Goal: Task Accomplishment & Management: Complete application form

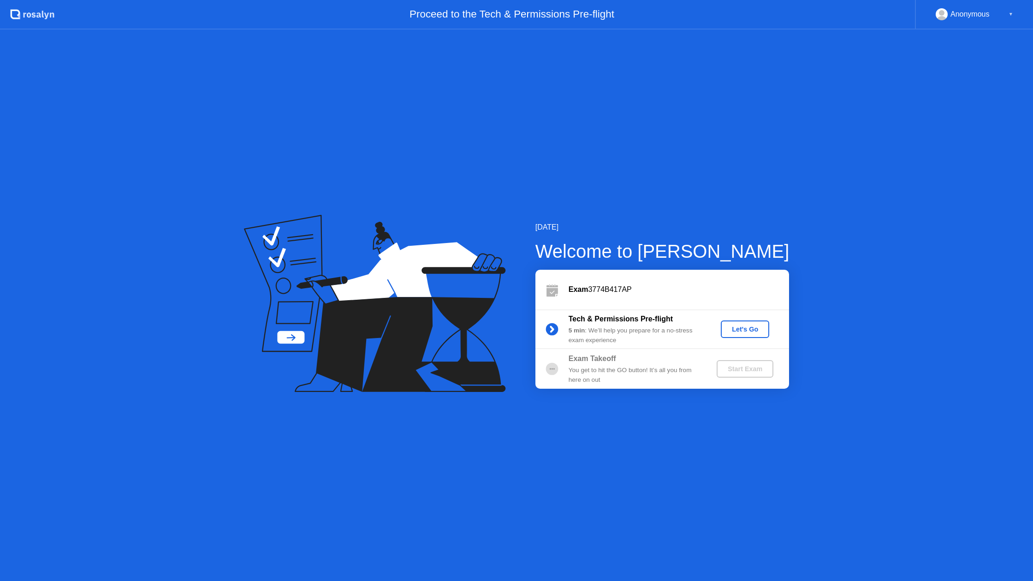
click at [735, 327] on div "Let's Go" at bounding box center [744, 329] width 41 height 7
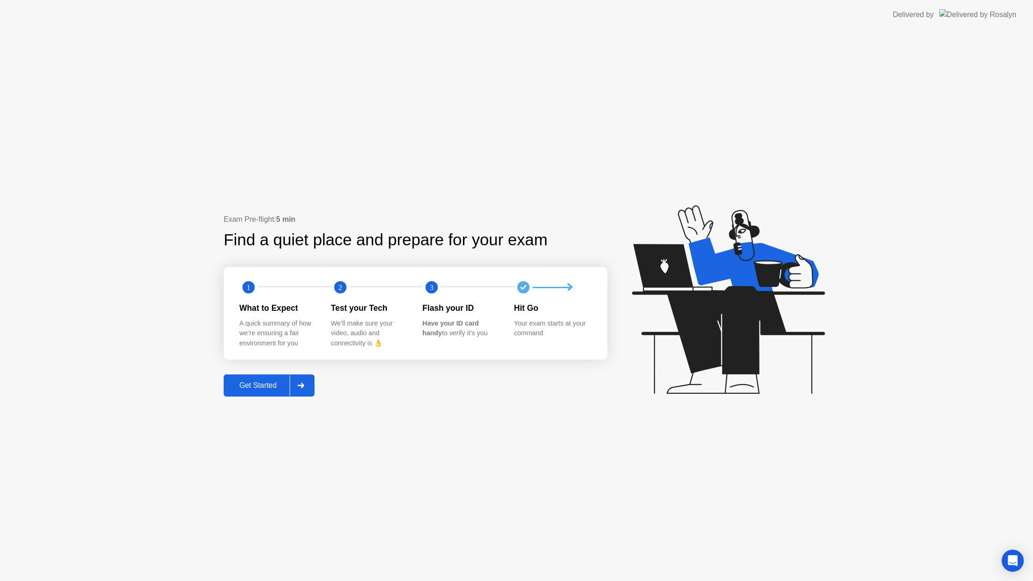
click at [256, 382] on div "Get Started" at bounding box center [257, 385] width 63 height 8
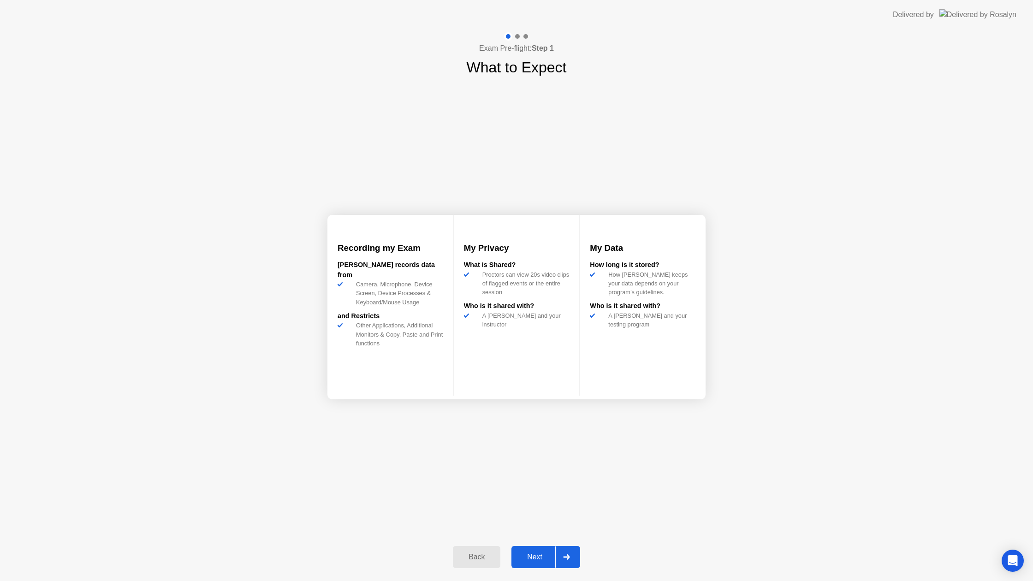
click at [535, 550] on button "Next" at bounding box center [545, 557] width 69 height 22
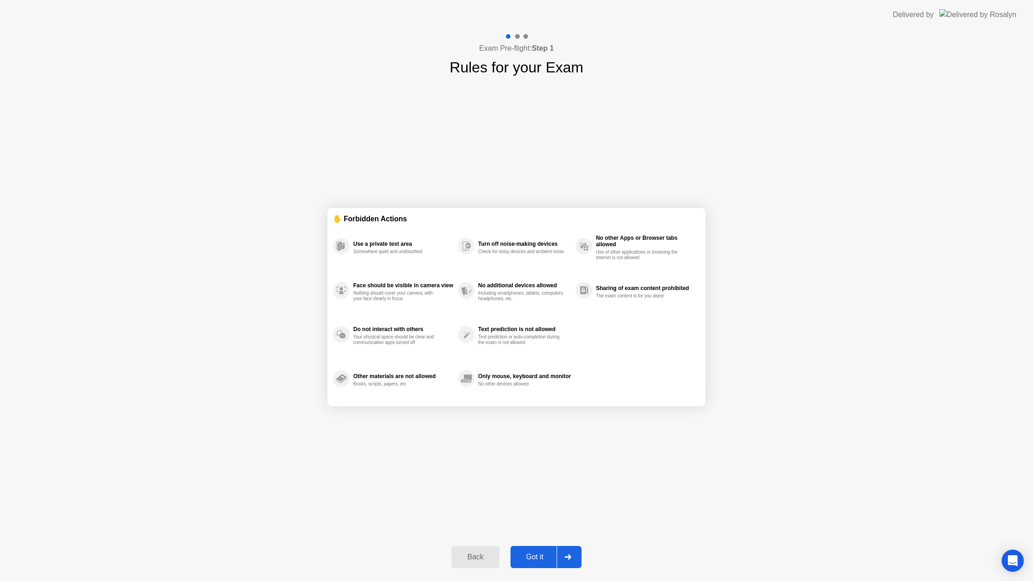
click at [539, 556] on div "Got it" at bounding box center [534, 557] width 43 height 8
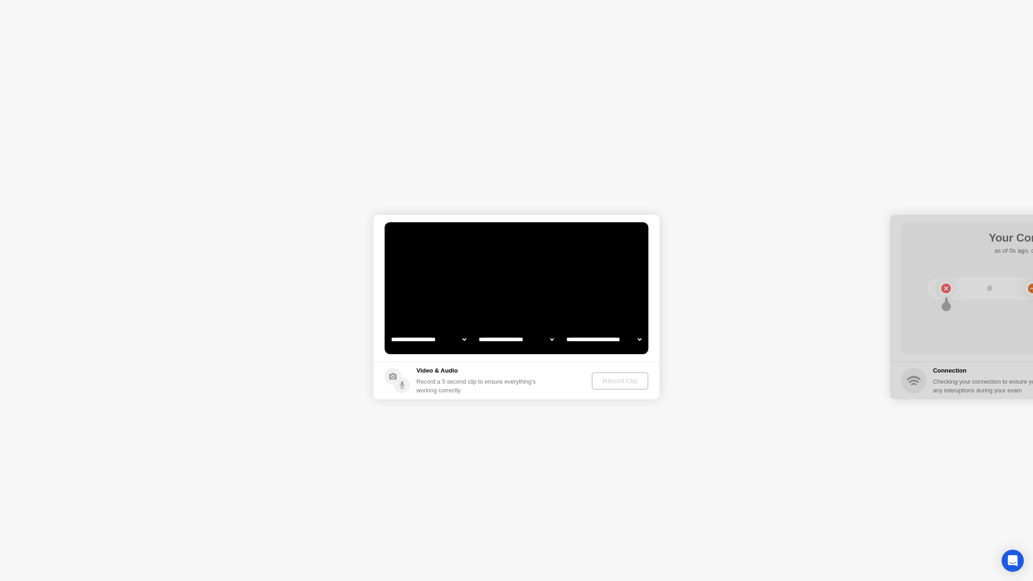
select select "**********"
select select "*******"
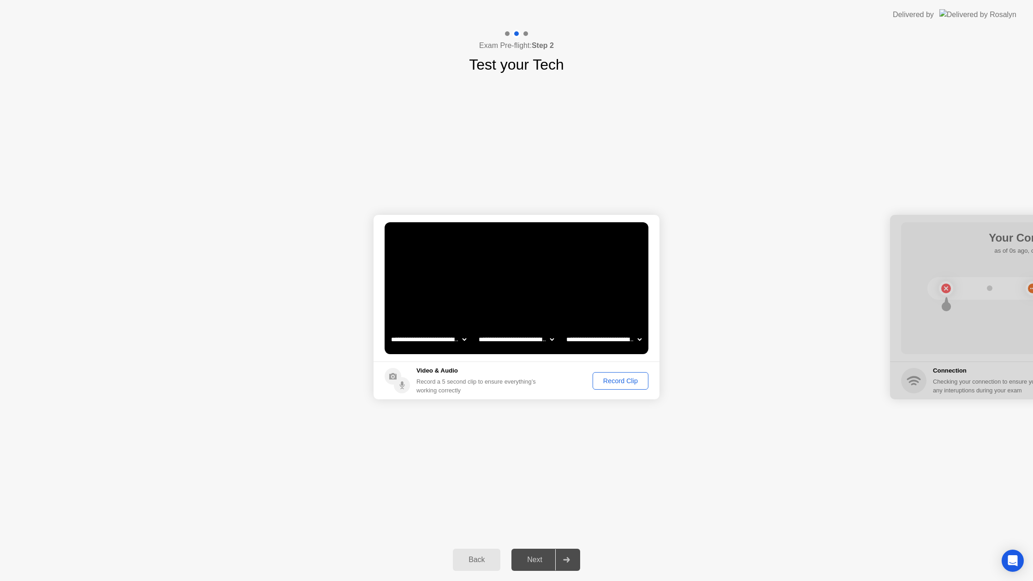
click at [609, 379] on div "Record Clip" at bounding box center [620, 380] width 49 height 7
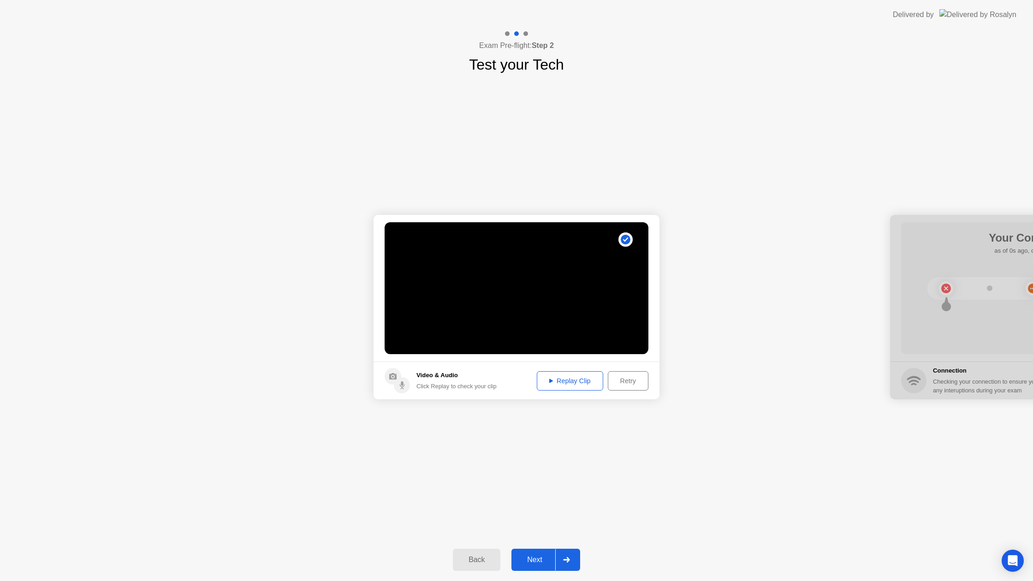
click at [566, 375] on button "Replay Clip" at bounding box center [570, 380] width 66 height 19
click at [534, 556] on div "Next" at bounding box center [534, 560] width 41 height 8
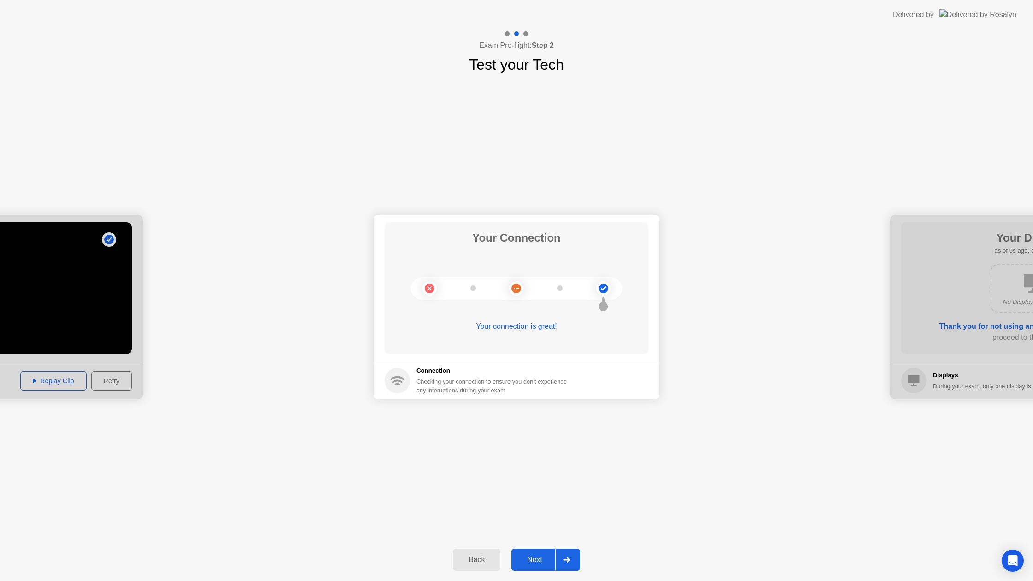
click at [531, 564] on div "Next" at bounding box center [534, 560] width 41 height 8
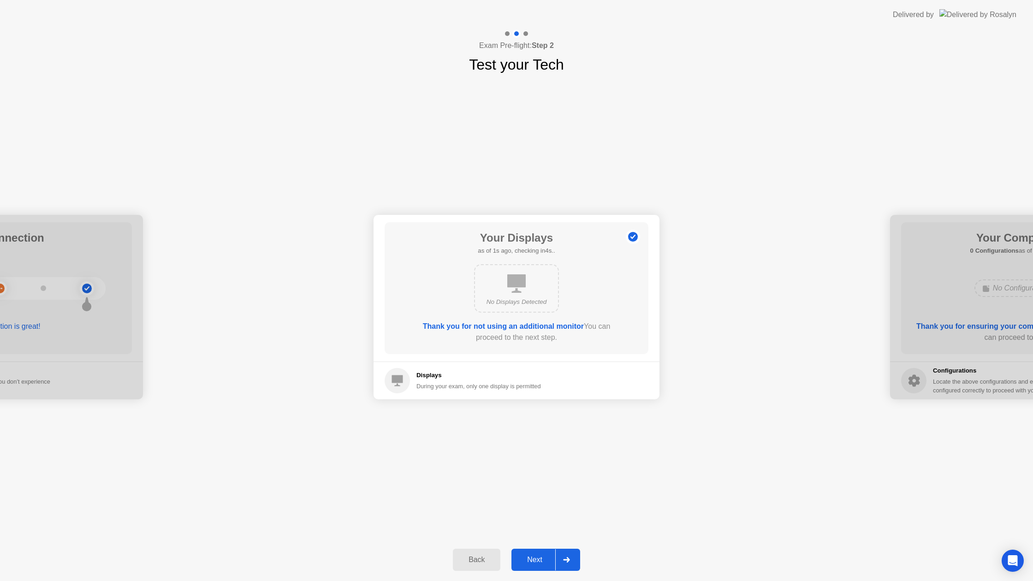
click at [531, 563] on div "Next" at bounding box center [534, 560] width 41 height 8
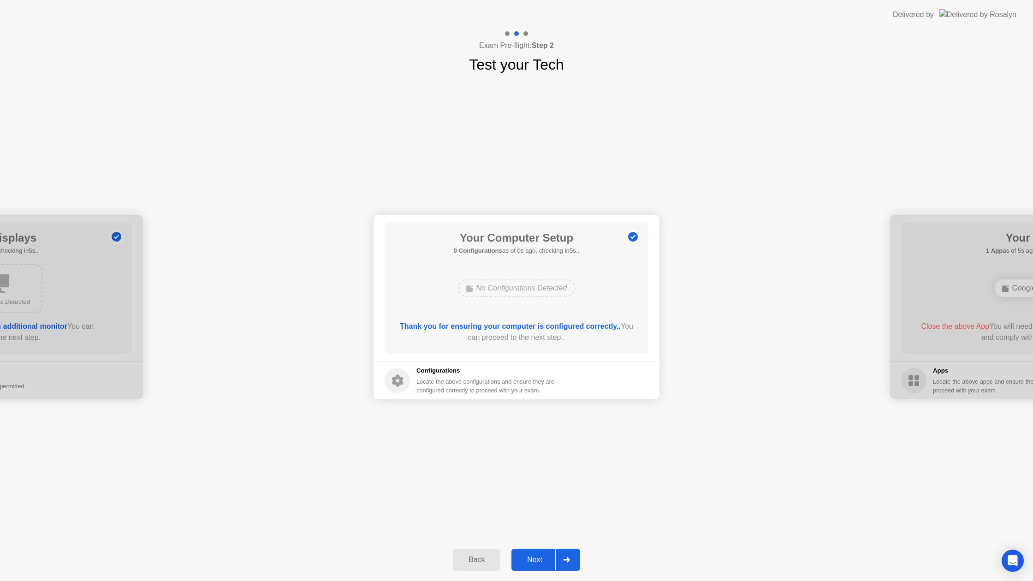
click at [533, 561] on div "Next" at bounding box center [534, 560] width 41 height 8
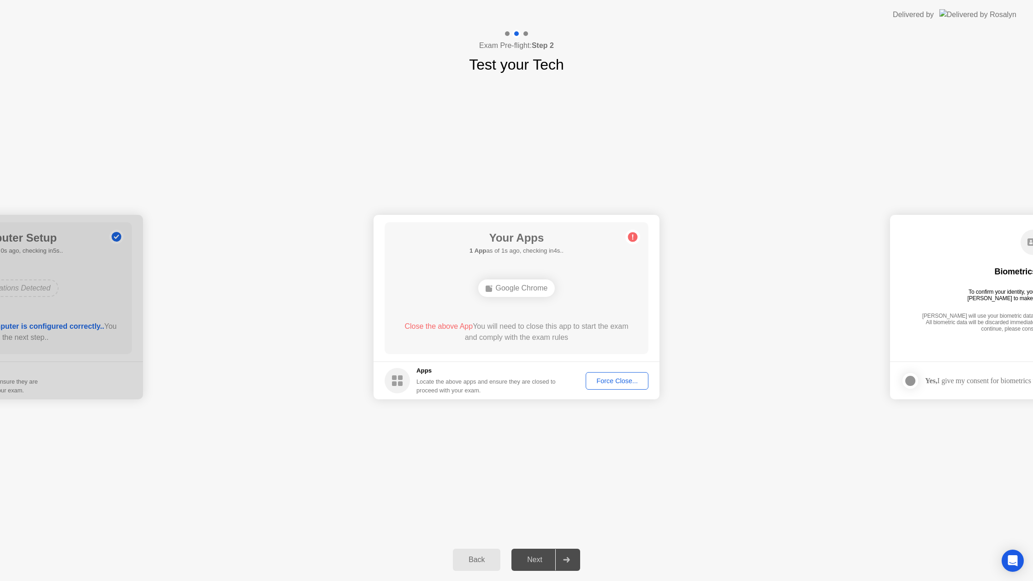
click at [606, 377] on div "Force Close..." at bounding box center [617, 380] width 56 height 7
click at [532, 557] on div "Next" at bounding box center [534, 560] width 41 height 8
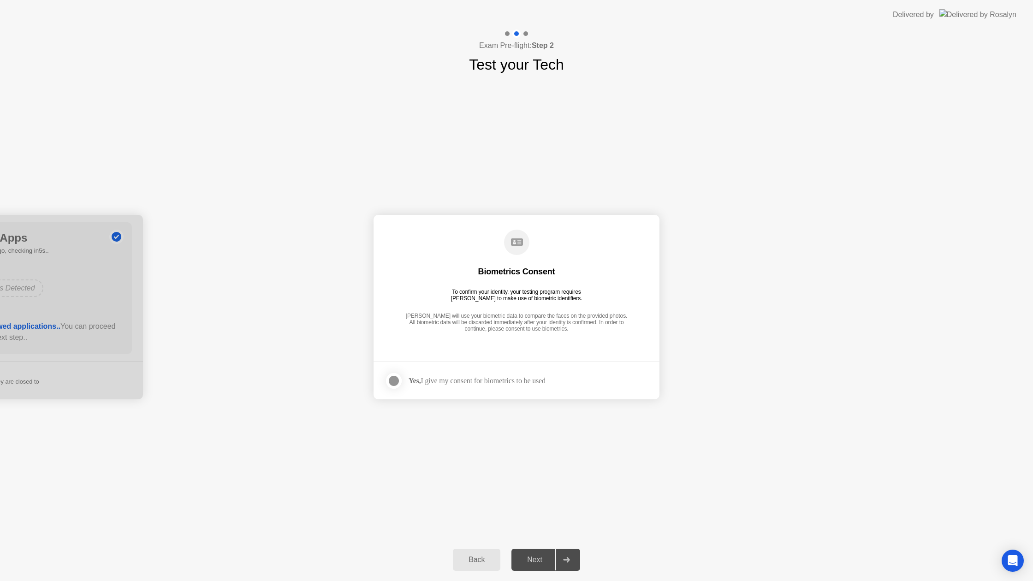
click at [396, 380] on div at bounding box center [393, 380] width 11 height 11
click at [534, 559] on div "Next" at bounding box center [534, 560] width 41 height 8
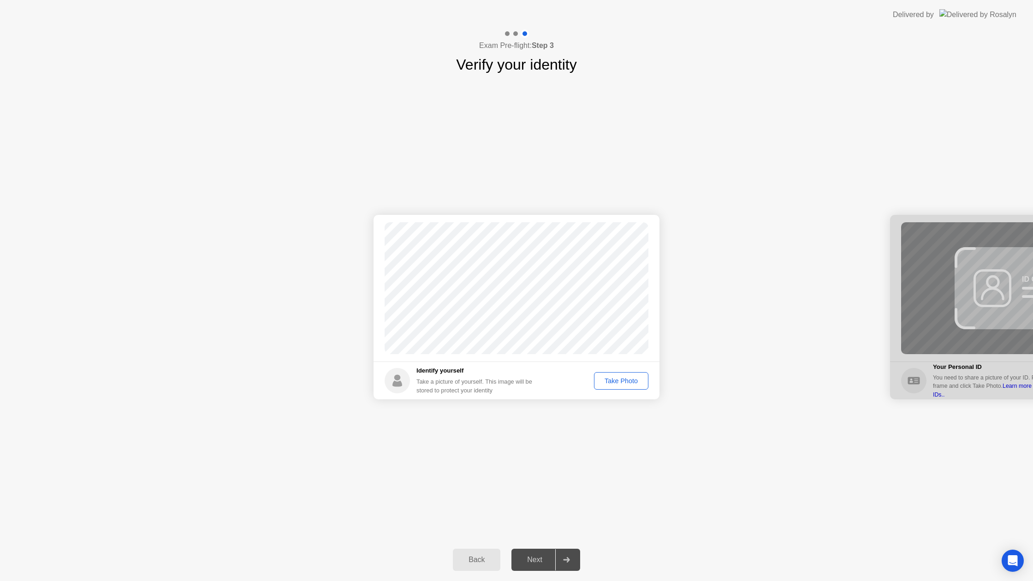
click at [621, 378] on div "Take Photo" at bounding box center [621, 380] width 48 height 7
click at [530, 556] on div "Next" at bounding box center [534, 560] width 41 height 8
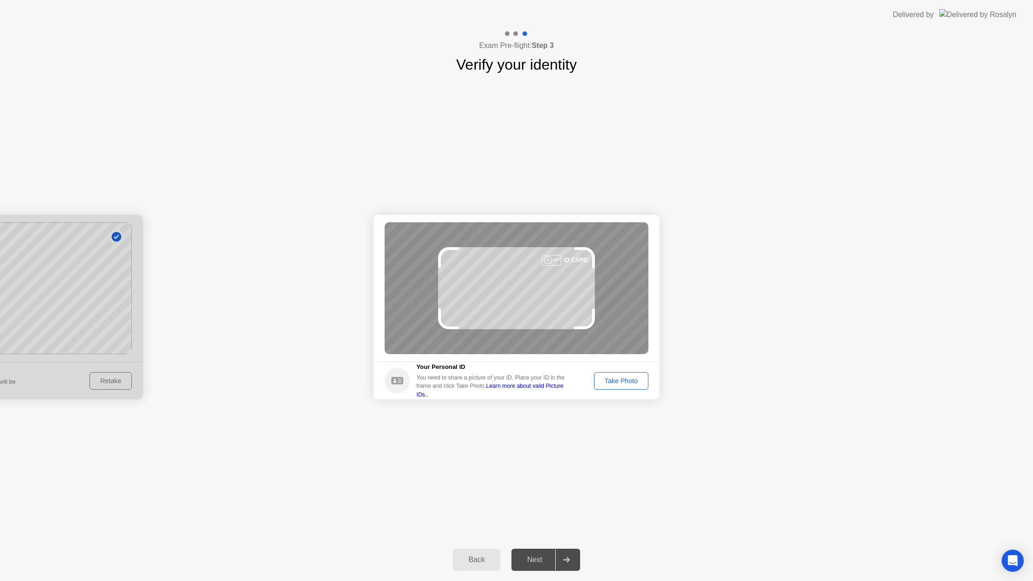
click at [616, 373] on button "Take Photo" at bounding box center [621, 381] width 54 height 18
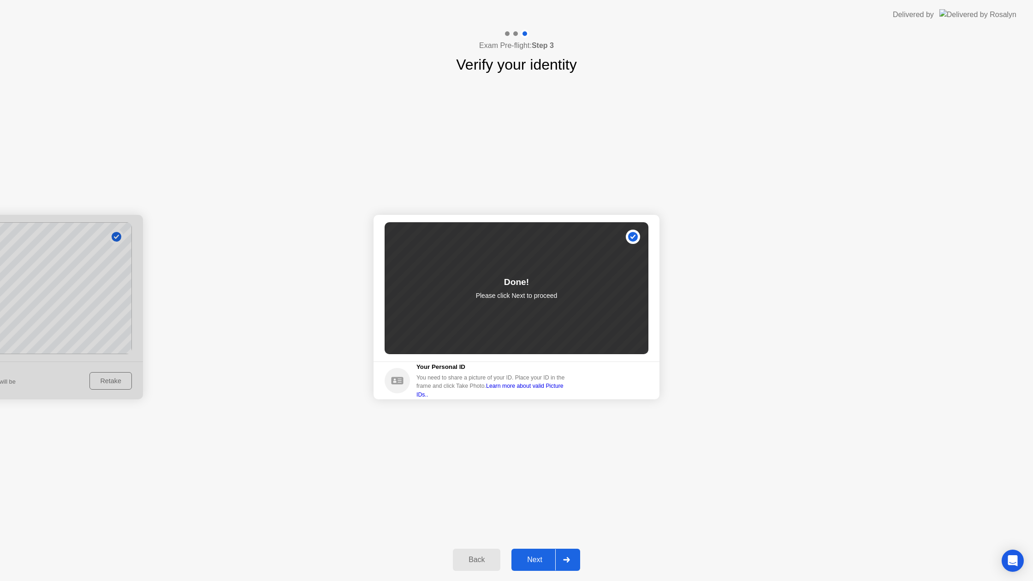
click at [546, 563] on div "Next" at bounding box center [534, 560] width 41 height 8
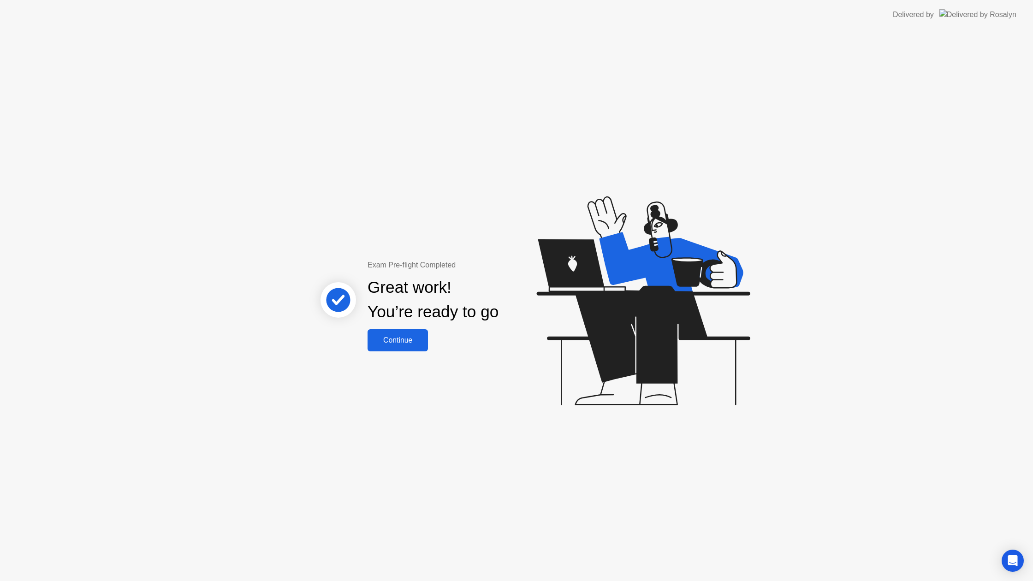
click at [411, 332] on button "Continue" at bounding box center [398, 340] width 60 height 22
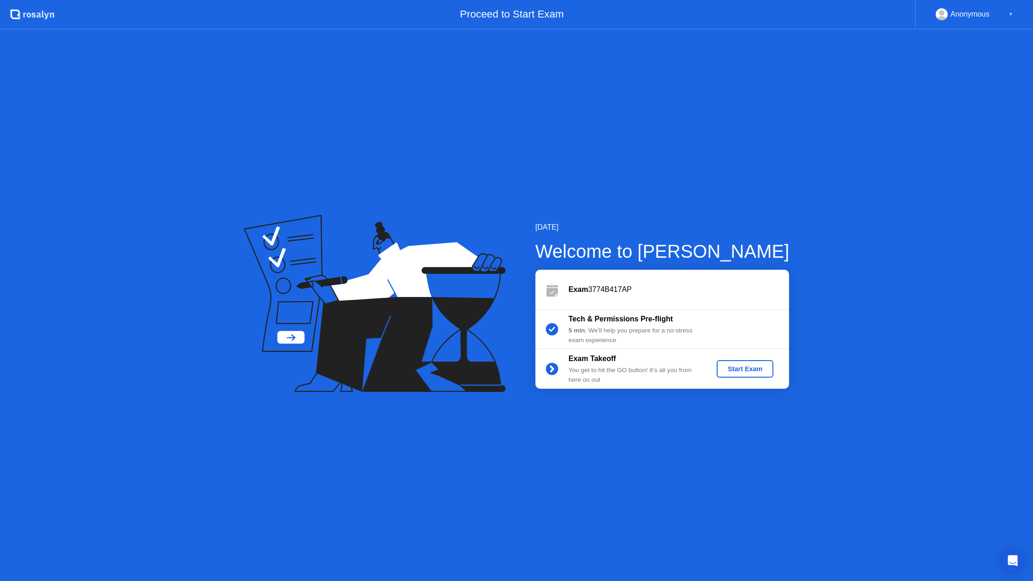
click at [752, 366] on div "Start Exam" at bounding box center [744, 368] width 49 height 7
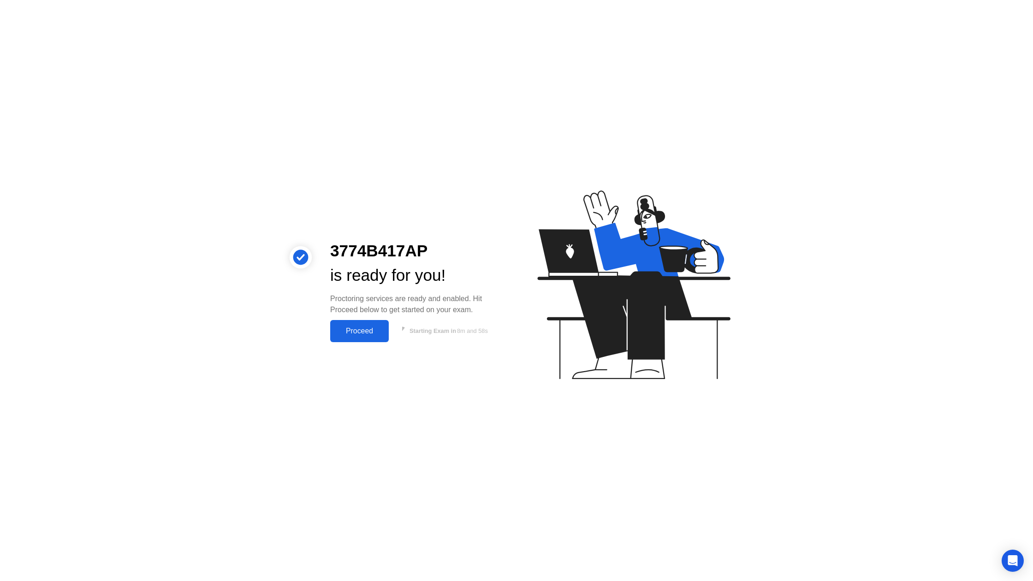
click at [369, 332] on div "Proceed" at bounding box center [359, 331] width 53 height 8
